Goal: Information Seeking & Learning: Learn about a topic

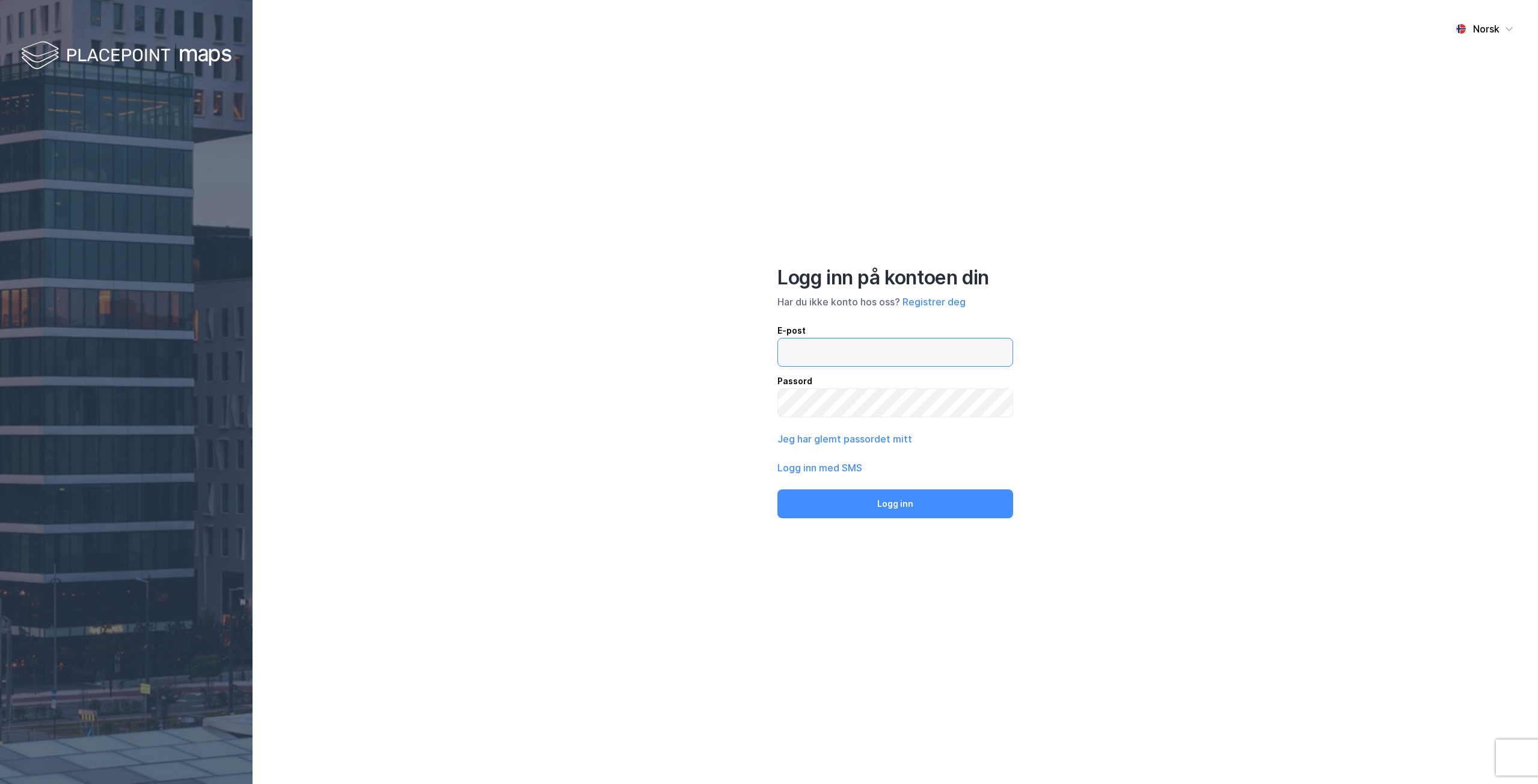
click at [827, 346] on input "email" at bounding box center [895, 352] width 235 height 28
click at [777, 490] on button "Logg inn" at bounding box center [895, 504] width 235 height 29
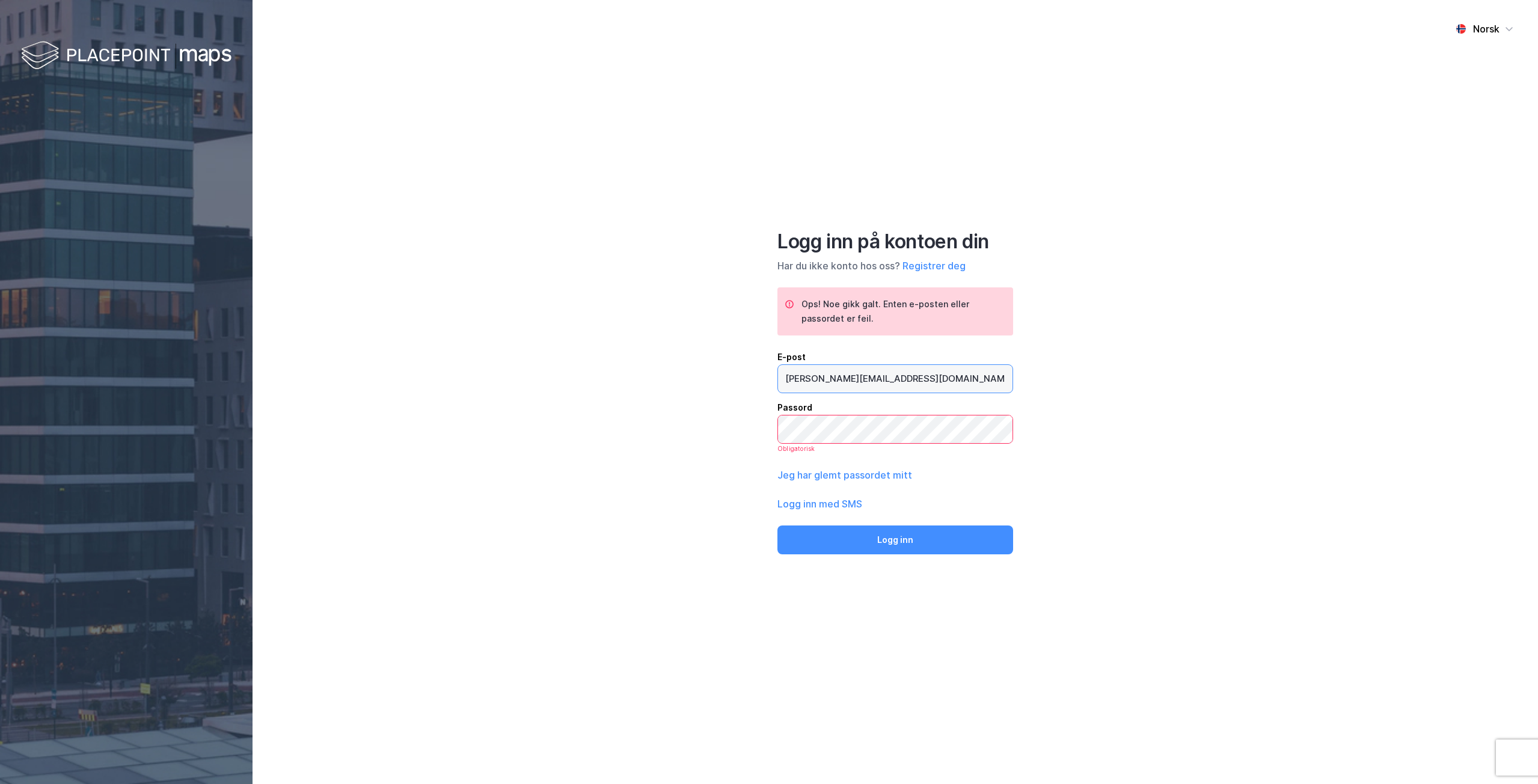
click at [934, 383] on input "richard.friis@fjordbruk.com" at bounding box center [895, 379] width 235 height 28
type input "richard.friis@fjordbruk.no"
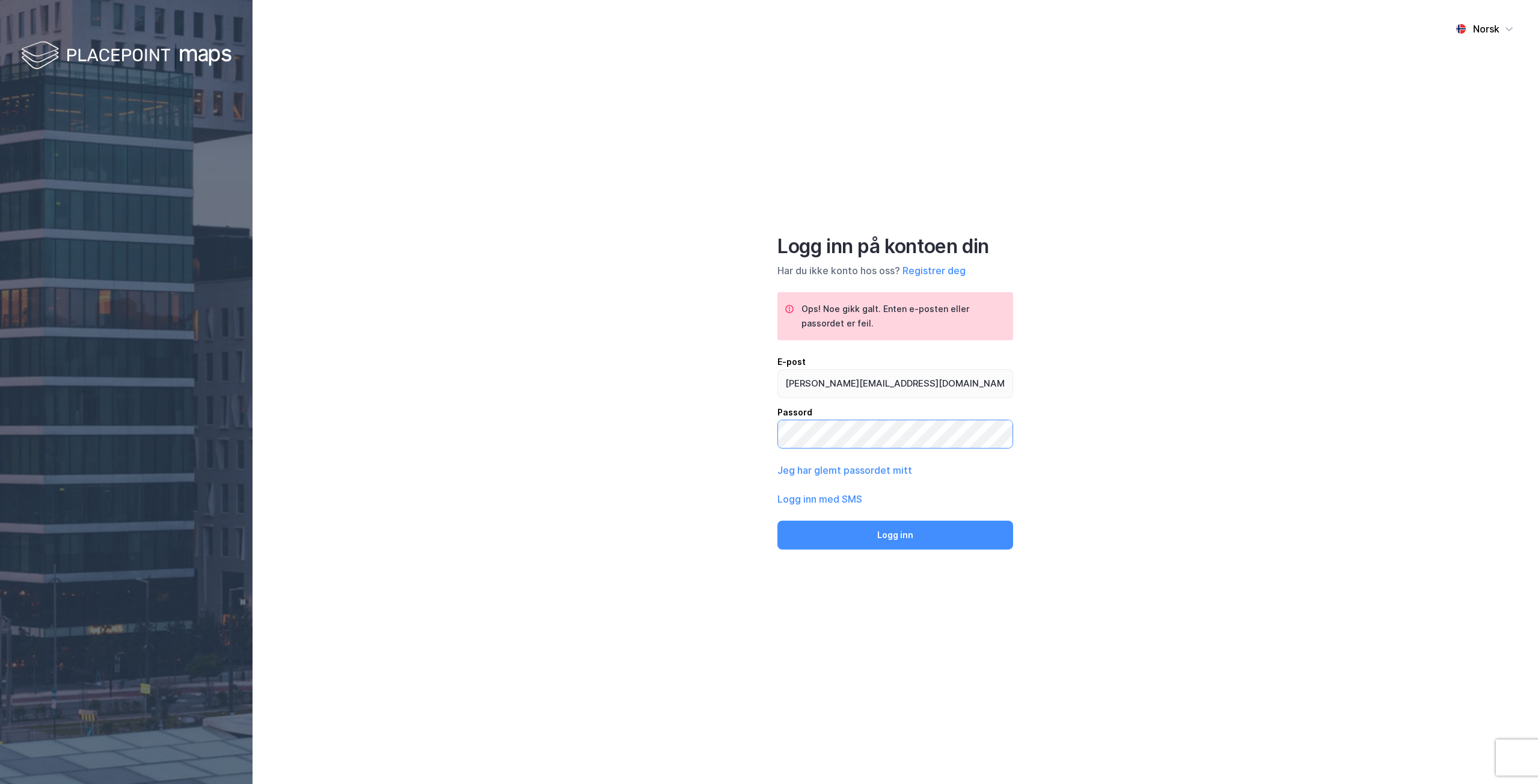
click at [777, 520] on button "Logg inn" at bounding box center [895, 535] width 235 height 29
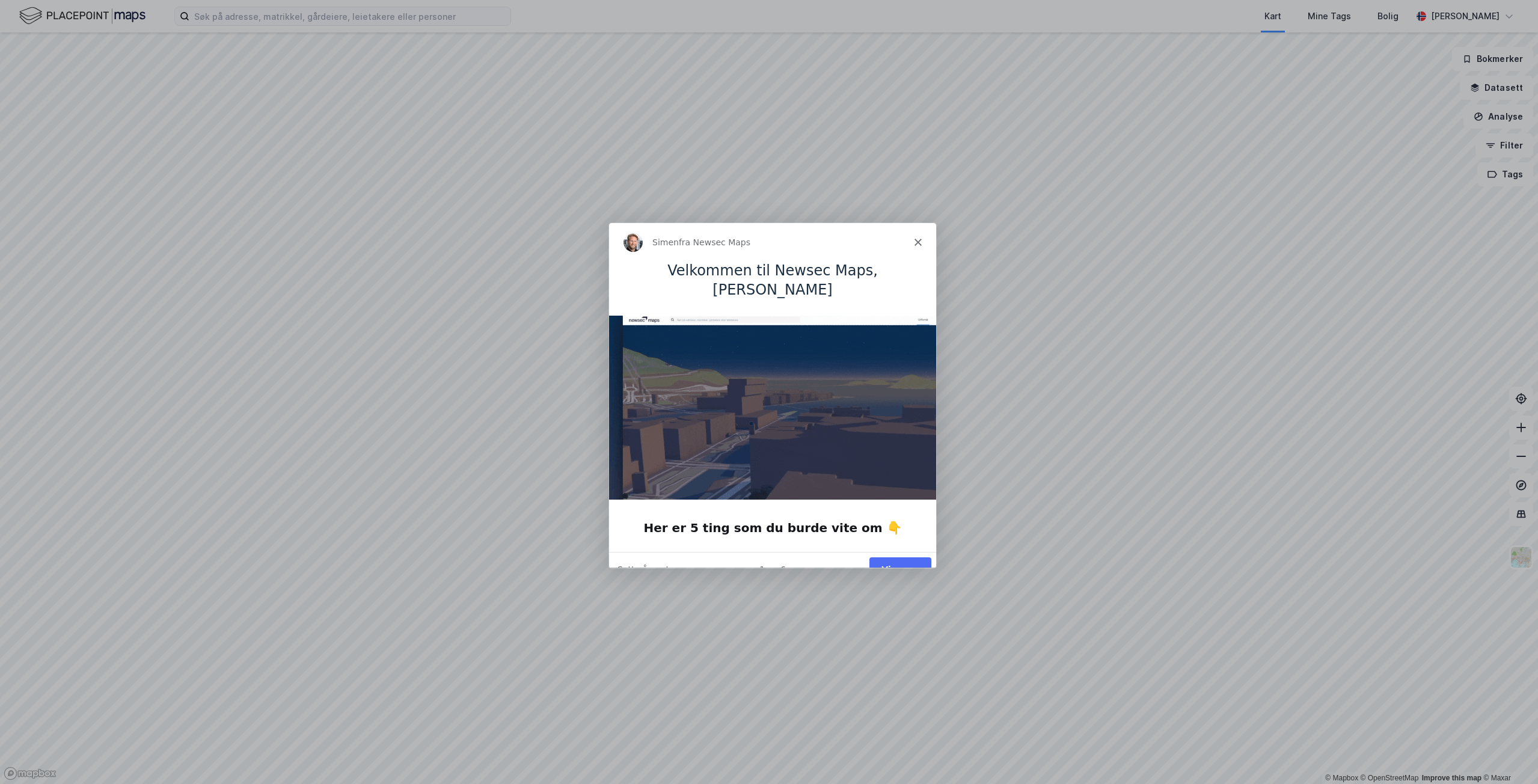
click at [908, 557] on button "Vis meg" at bounding box center [899, 569] width 62 height 25
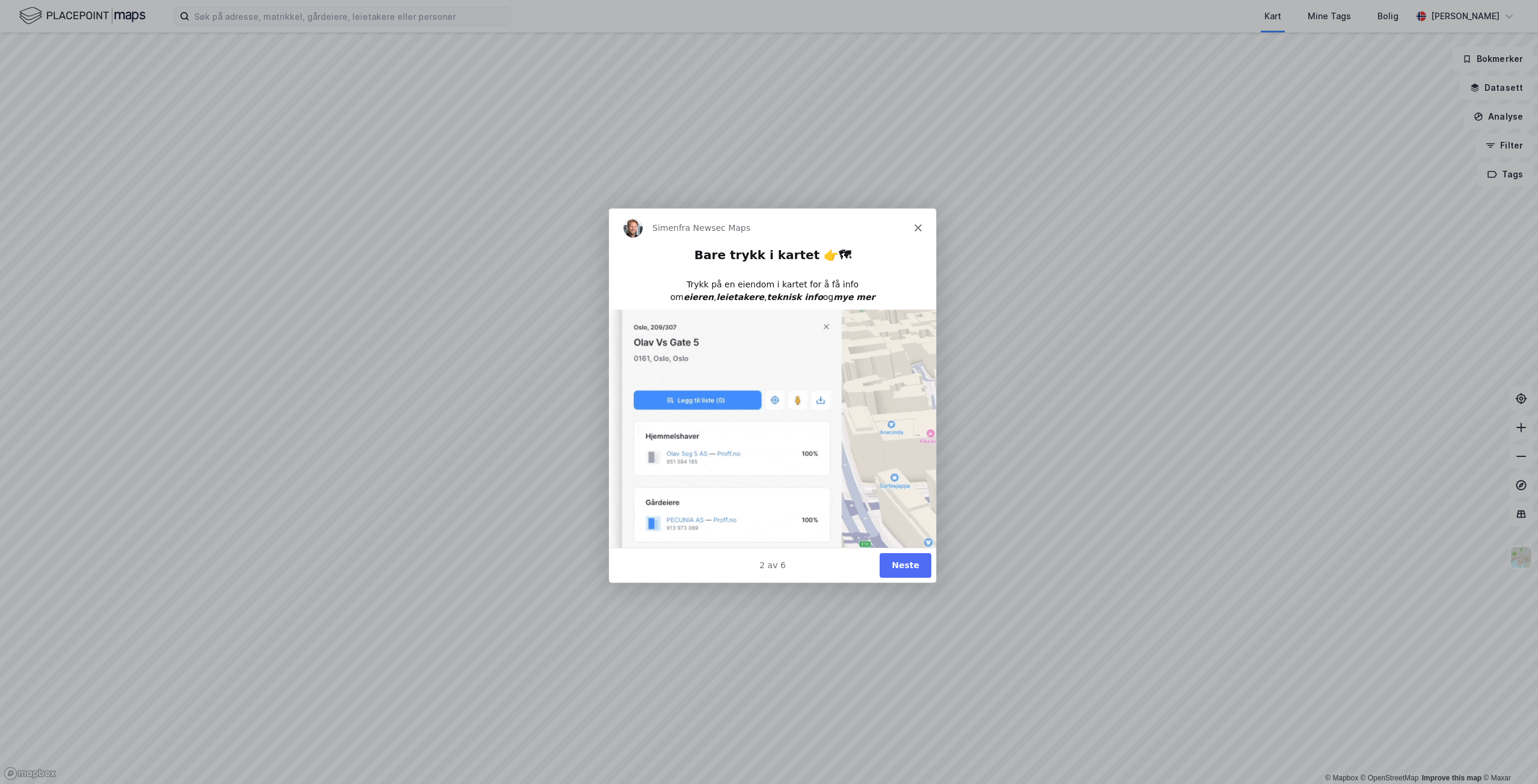
click at [910, 561] on button "Neste" at bounding box center [905, 564] width 52 height 25
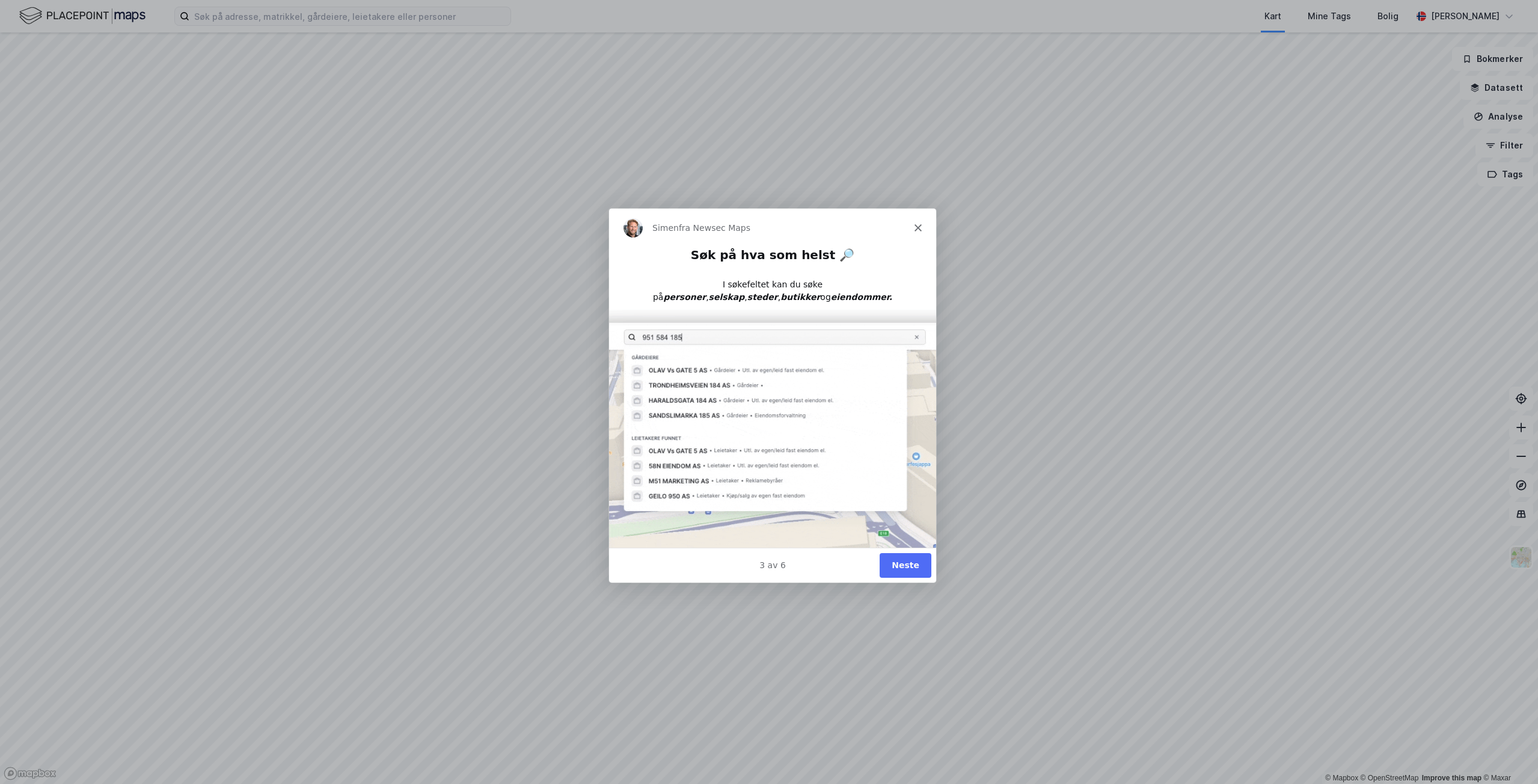
click at [910, 561] on button "Neste" at bounding box center [905, 564] width 52 height 25
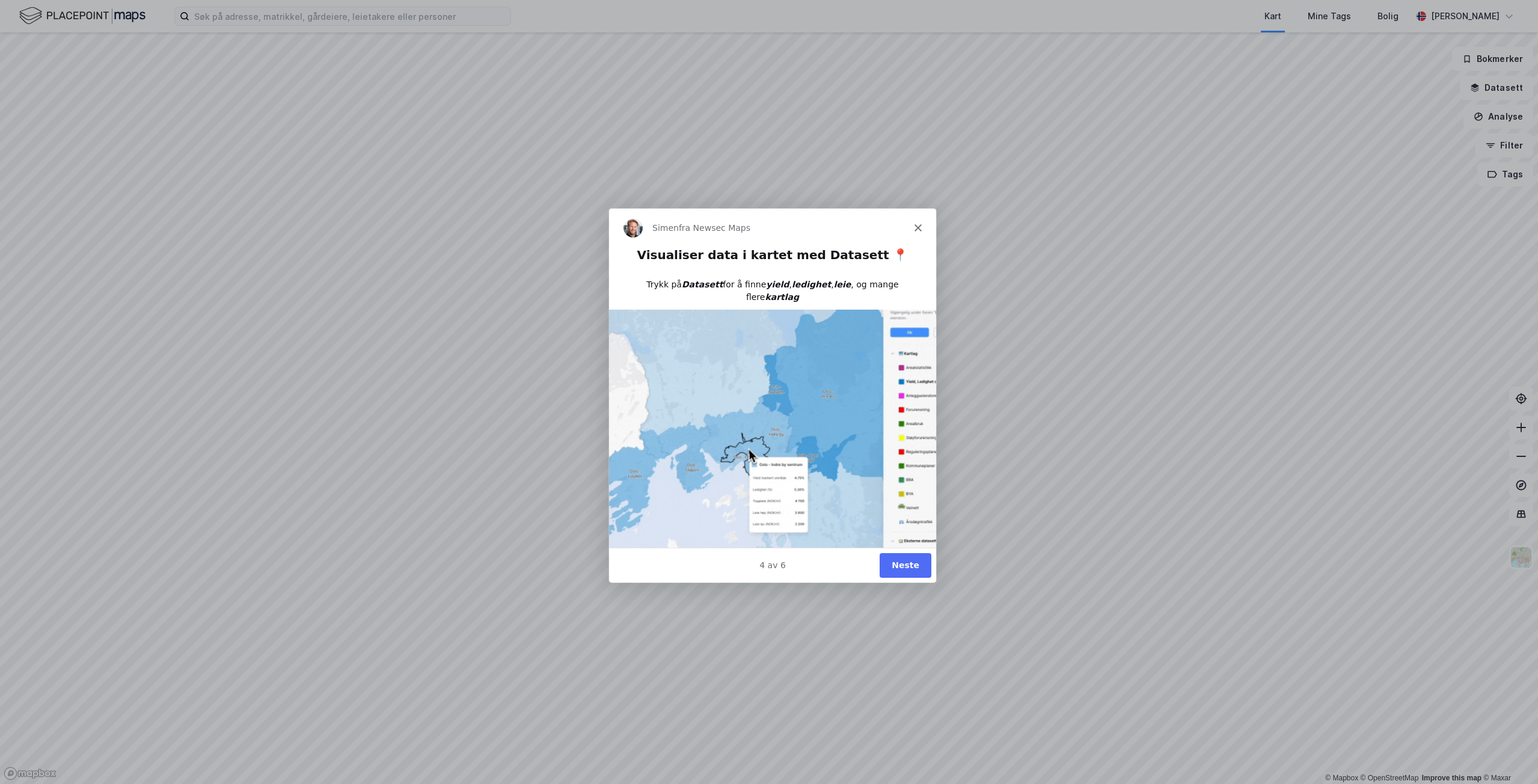
click at [910, 561] on button "Neste" at bounding box center [905, 564] width 52 height 25
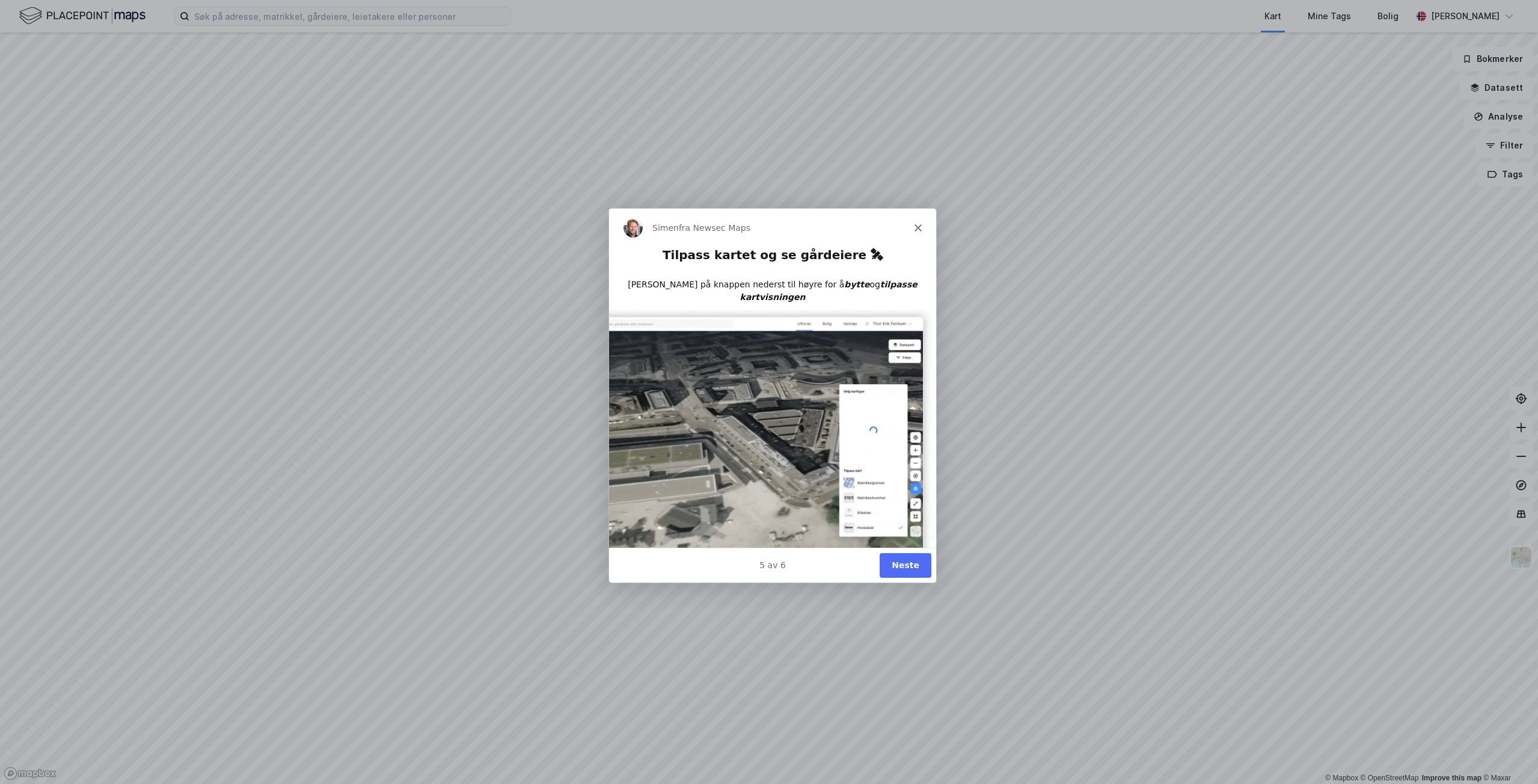
click at [910, 561] on button "Neste" at bounding box center [905, 564] width 52 height 25
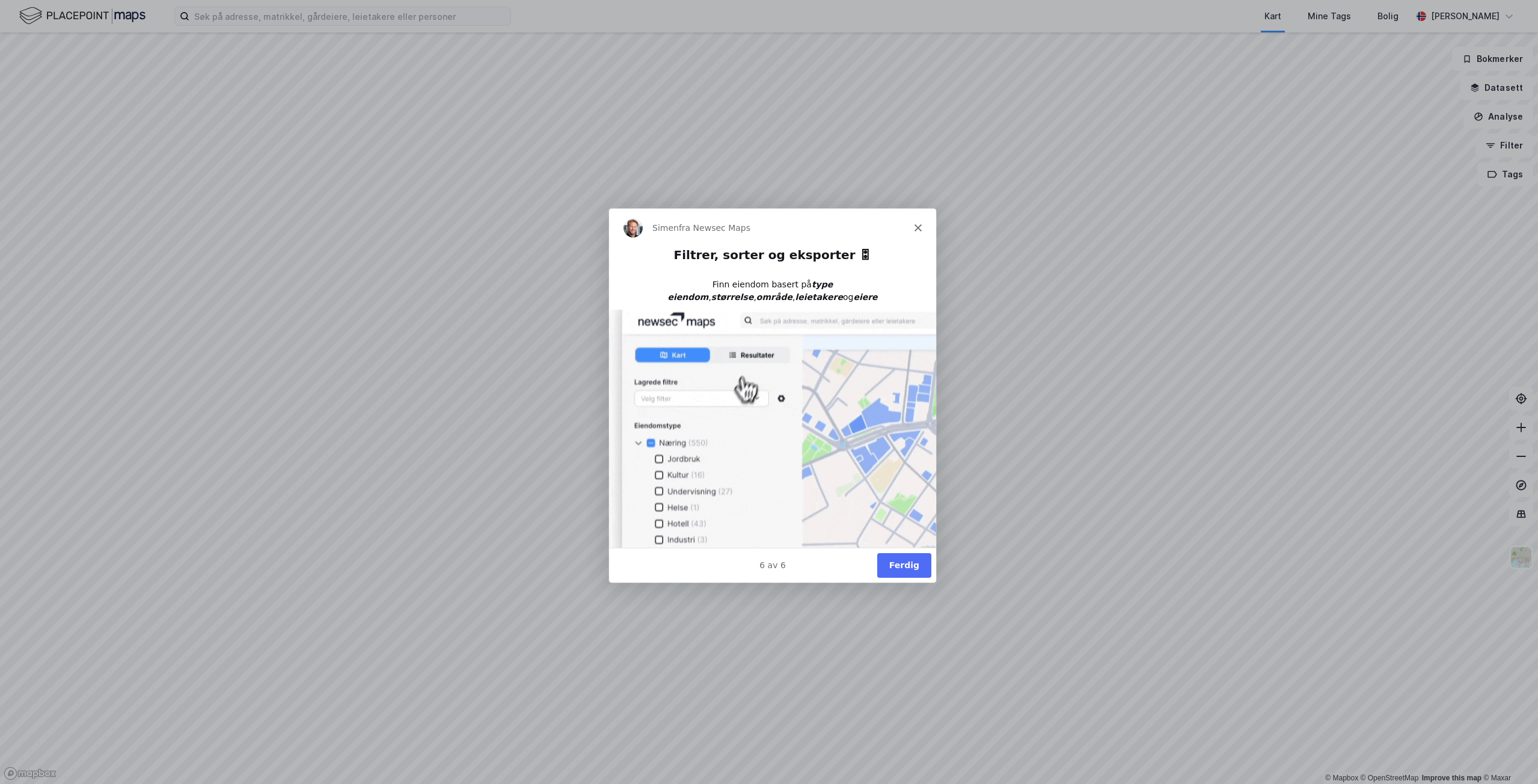
click at [910, 561] on button "Ferdig" at bounding box center [904, 564] width 54 height 25
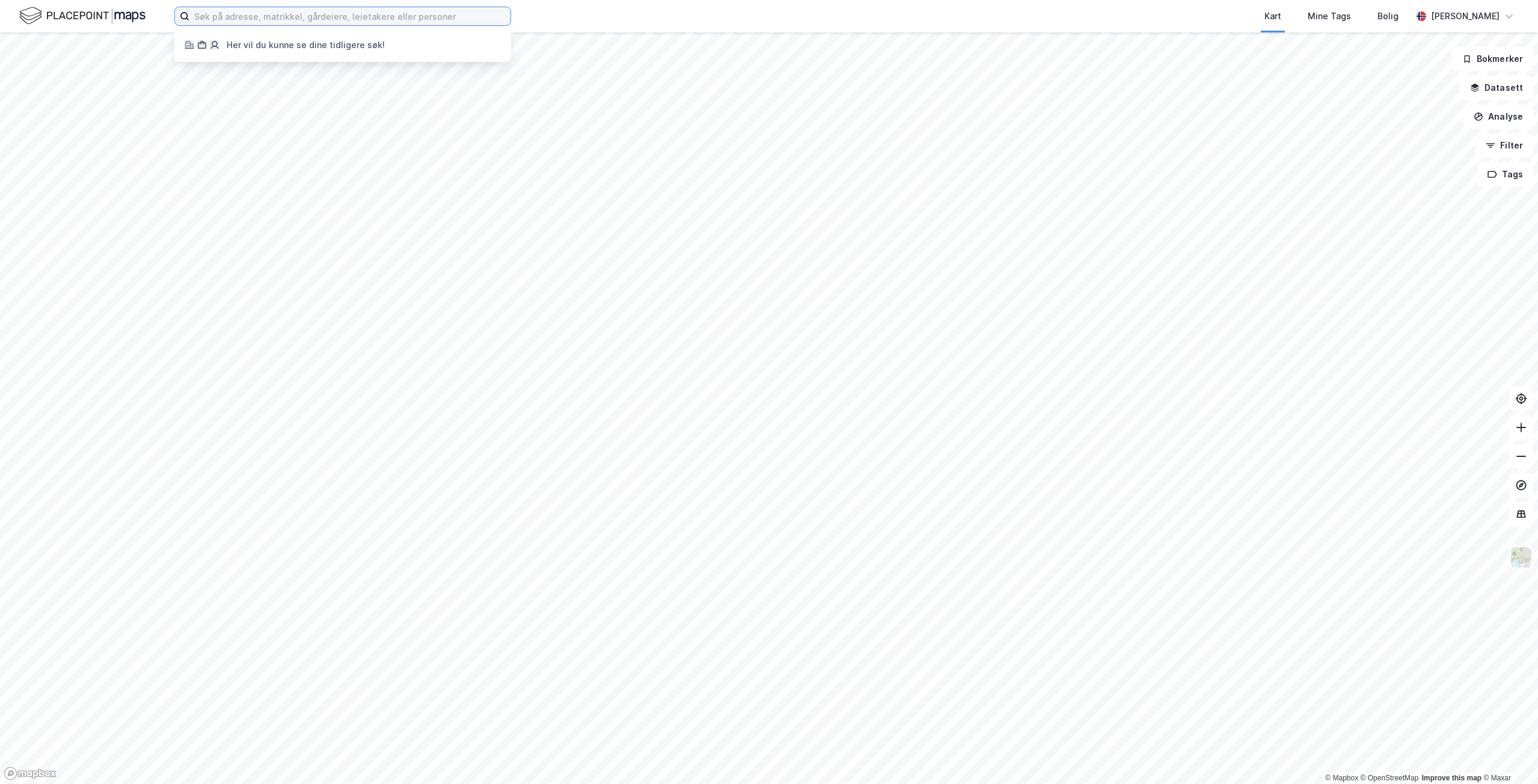
click at [271, 24] on input at bounding box center [350, 16] width 321 height 18
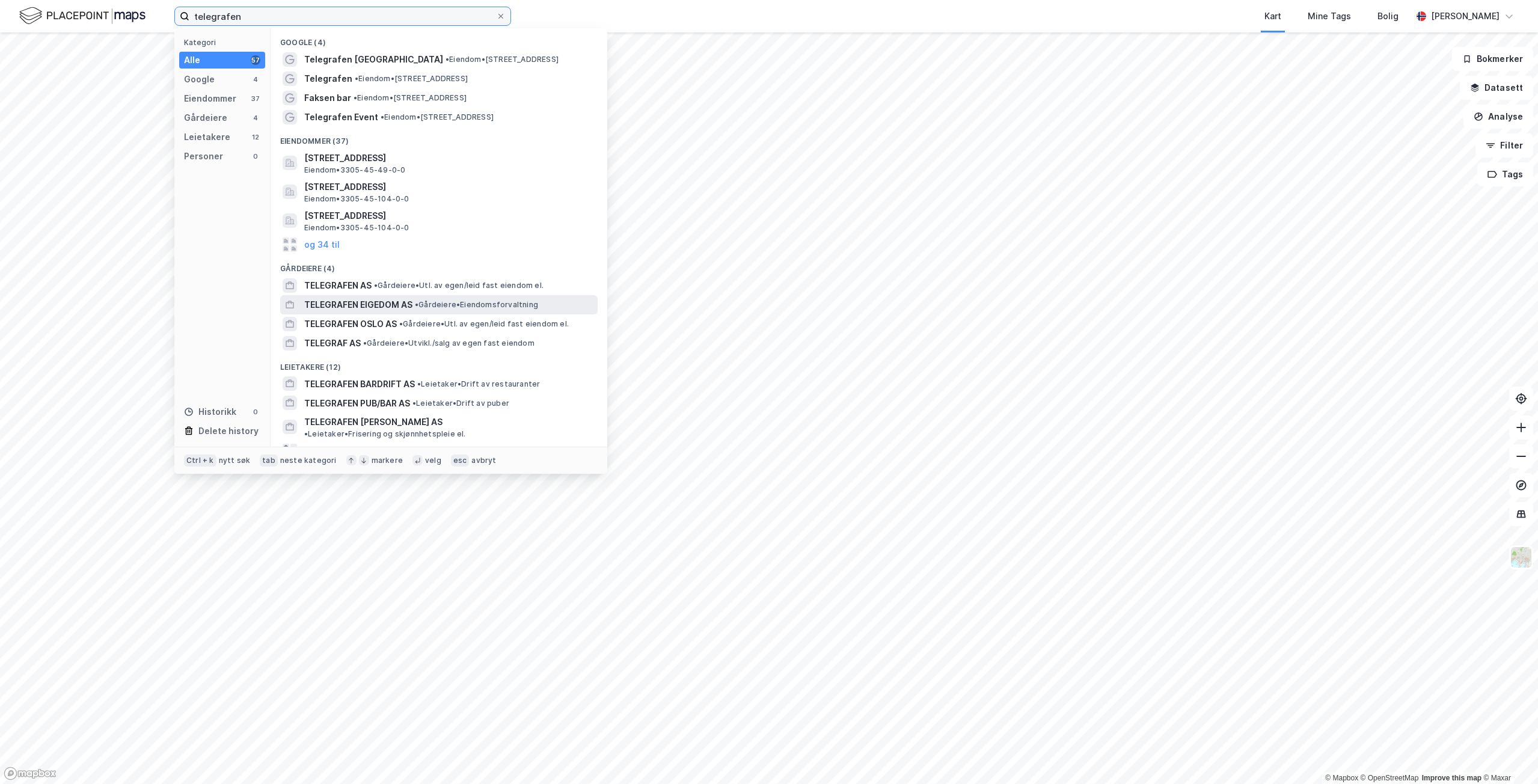
type input "telegrafen"
click at [386, 303] on span "TELEGRAFEN EIGEDOM AS" at bounding box center [358, 305] width 108 height 14
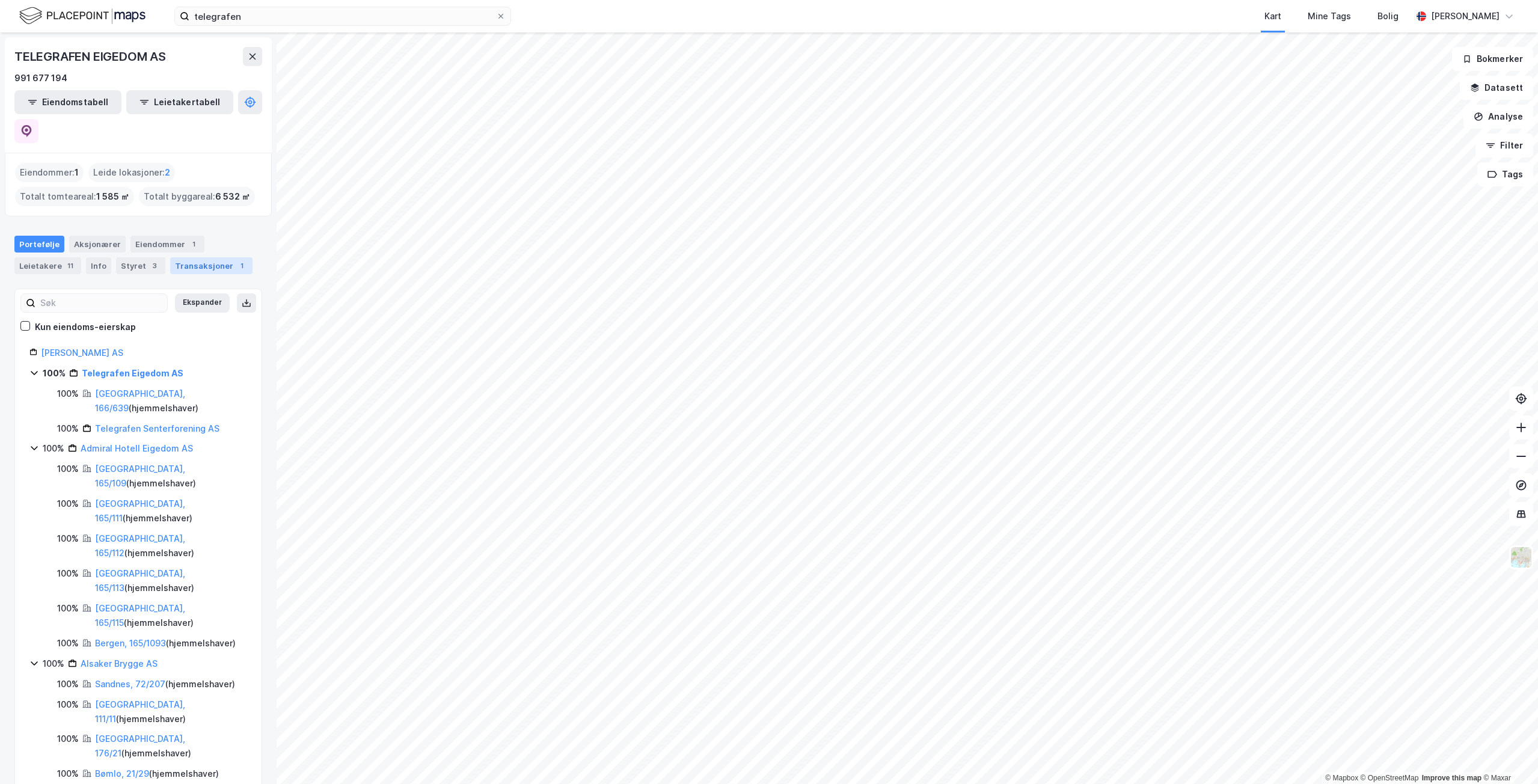
click at [184, 257] on div "Transaksjoner 1" at bounding box center [211, 266] width 82 height 17
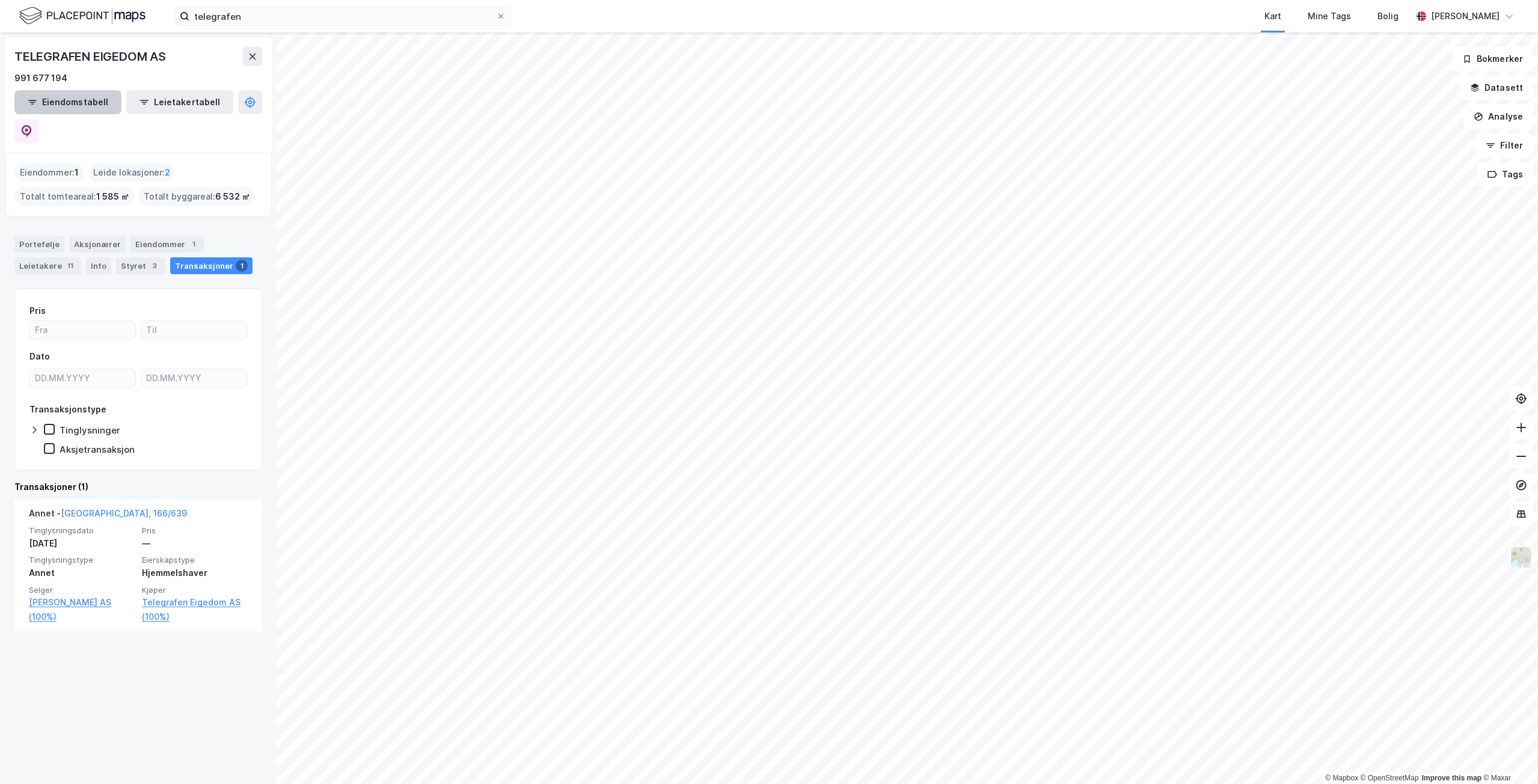
click at [79, 113] on button "Eiendomstabell" at bounding box center [68, 102] width 107 height 24
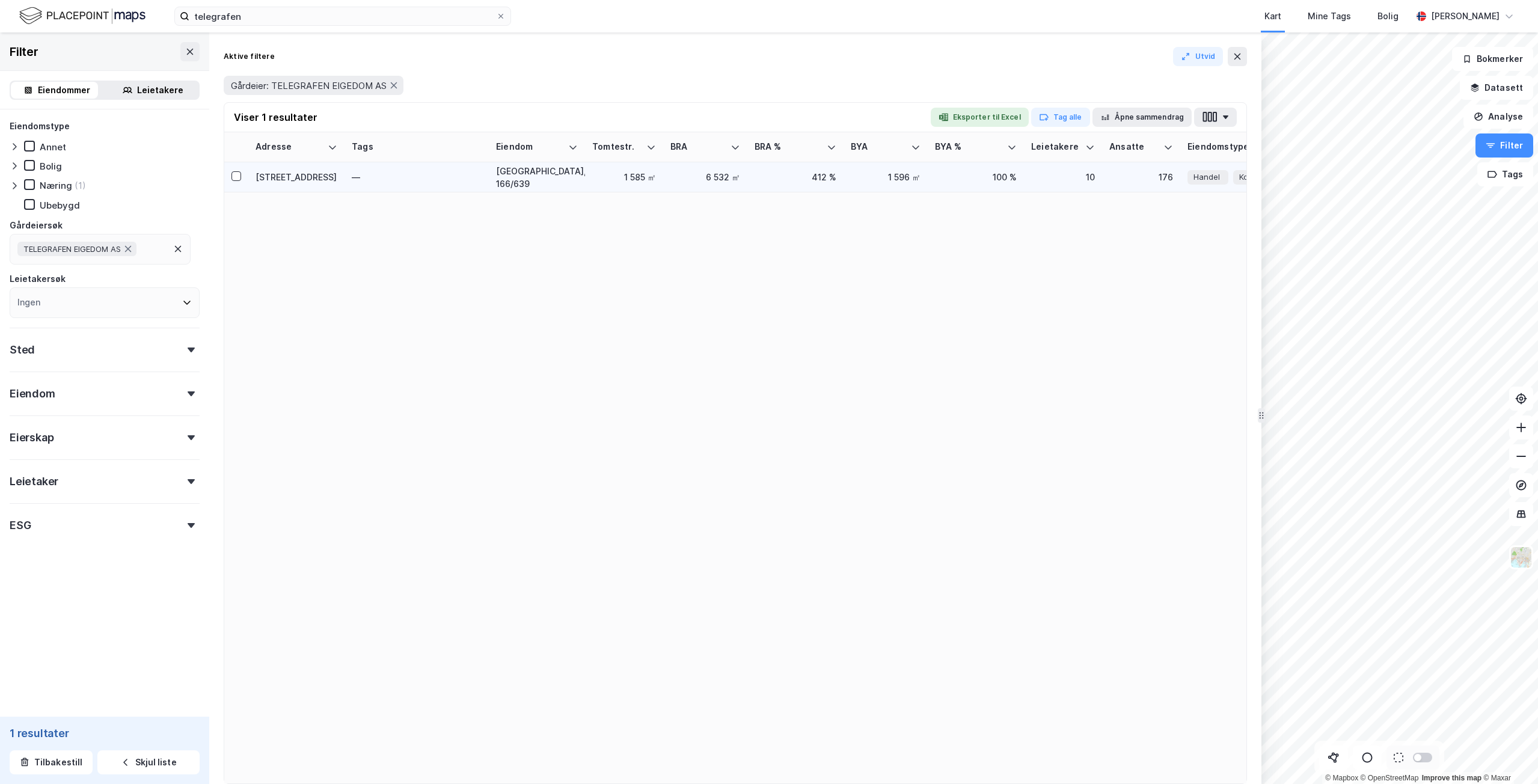
click at [300, 182] on div "Starvhusgaten 4" at bounding box center [296, 177] width 82 height 13
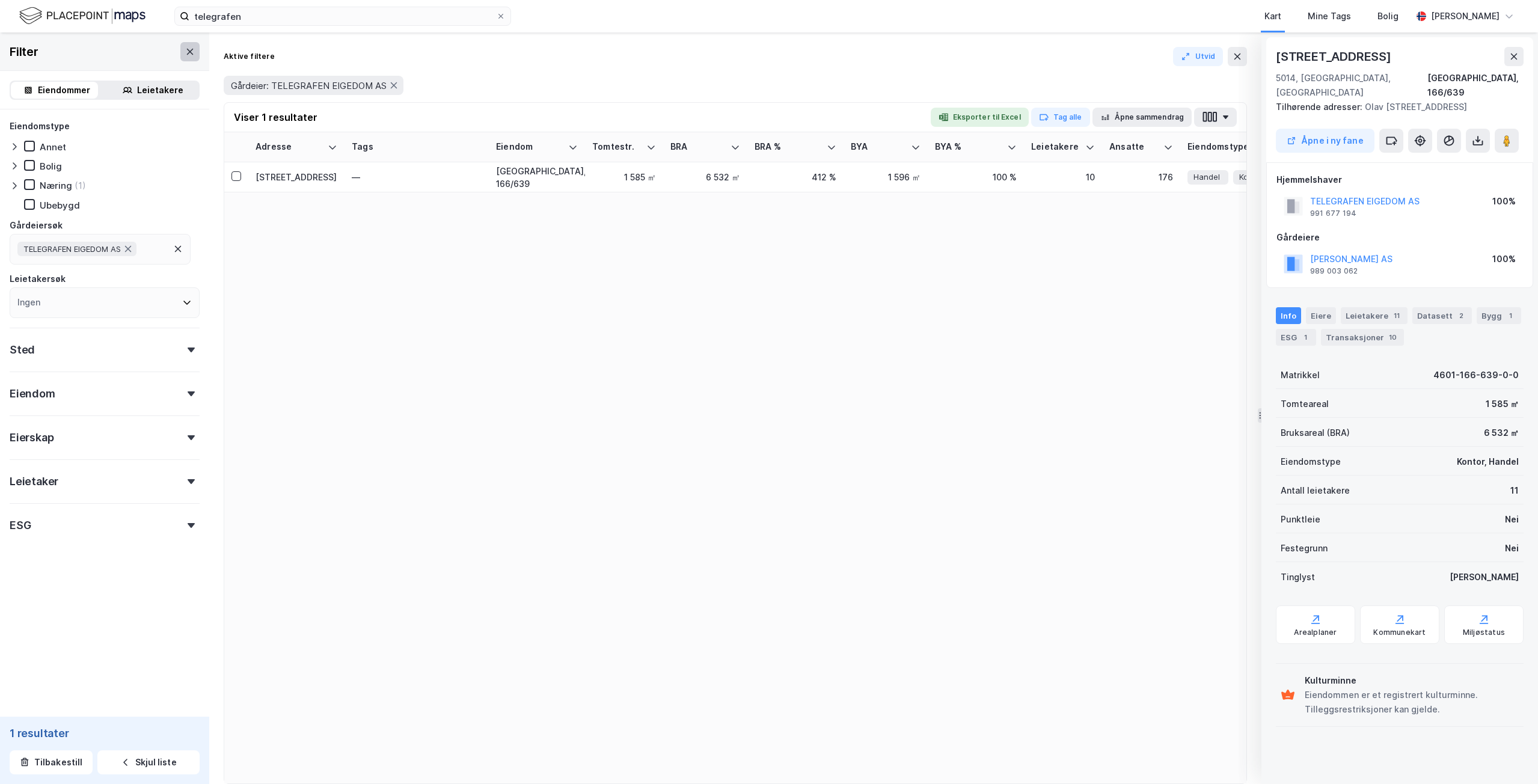
click at [185, 55] on icon at bounding box center [189, 52] width 9 height 9
